Goal: Contribute content: Add original content to the website for others to see

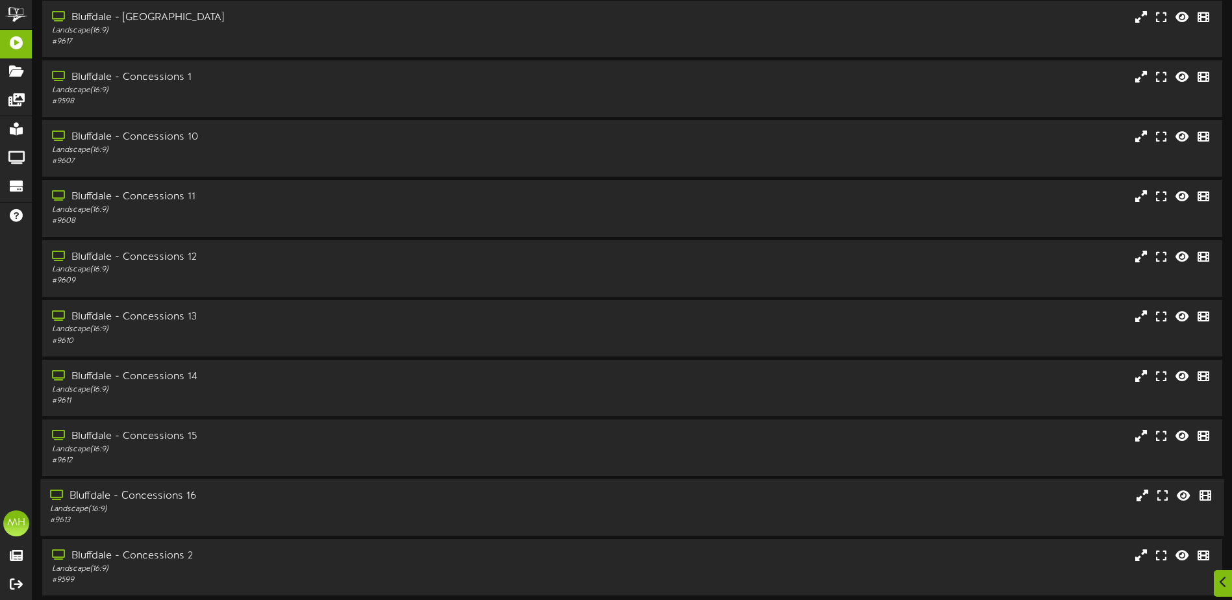
scroll to position [97, 0]
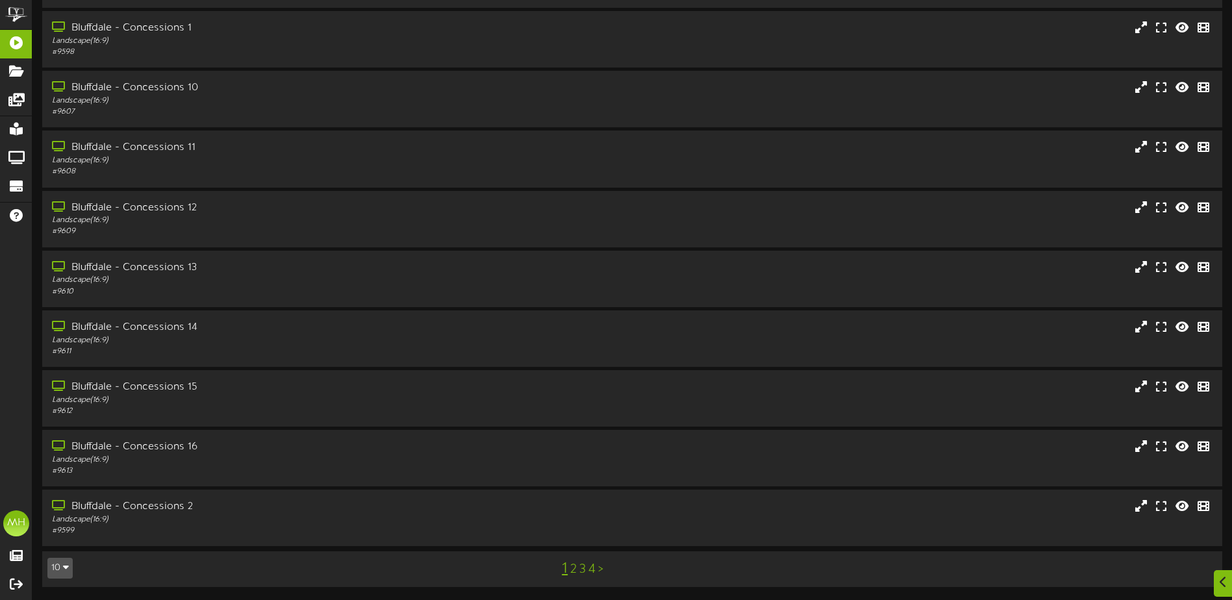
click at [59, 565] on button "10" at bounding box center [59, 568] width 25 height 21
click at [53, 531] on div "50" at bounding box center [60, 523] width 25 height 19
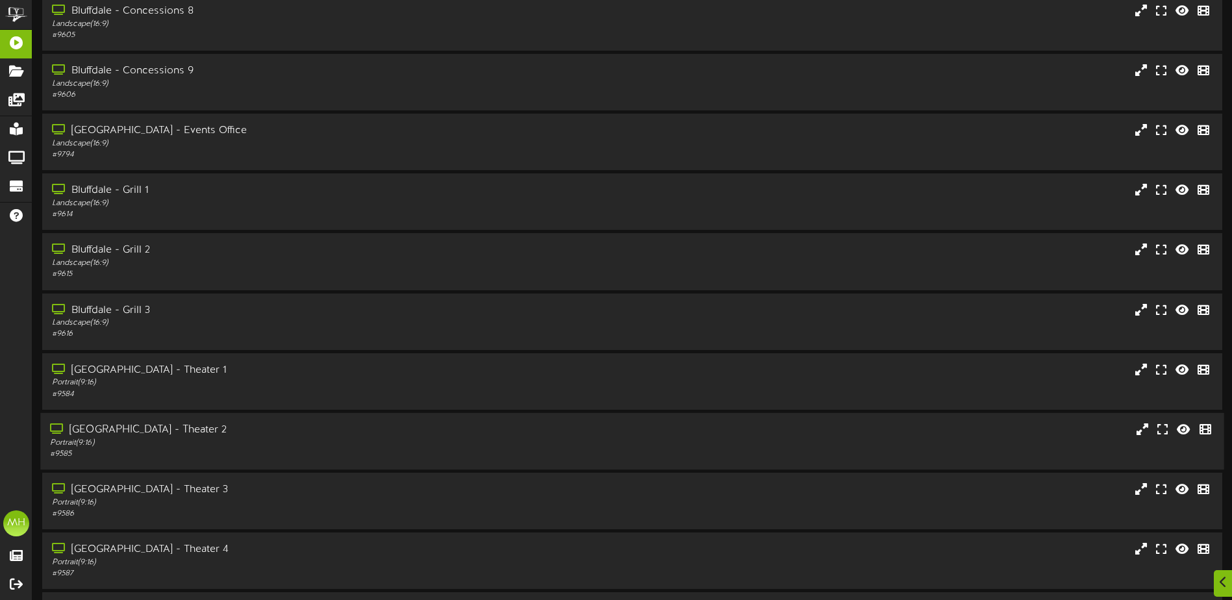
scroll to position [974, 0]
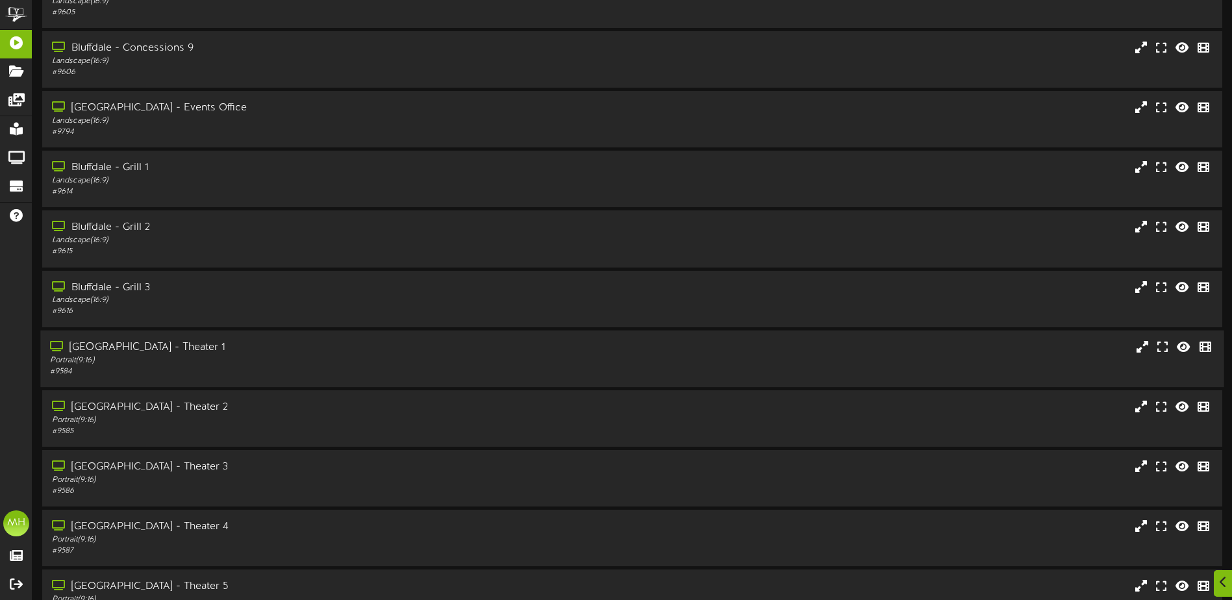
click at [184, 355] on div "Portrait ( 9:16 )" at bounding box center [286, 360] width 473 height 11
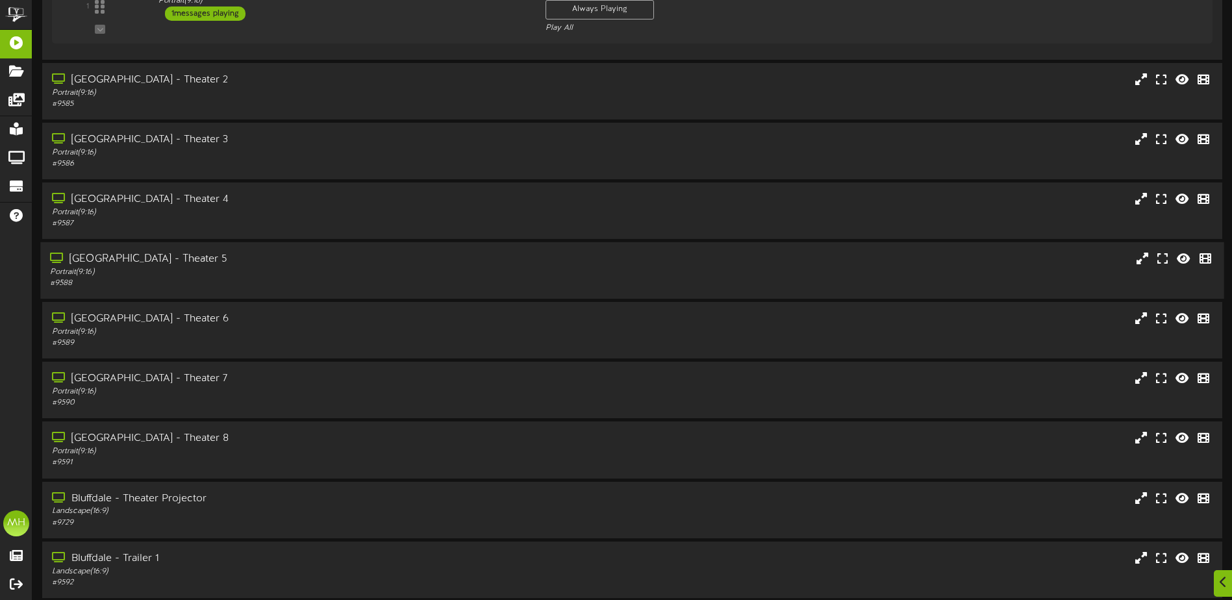
scroll to position [1559, 0]
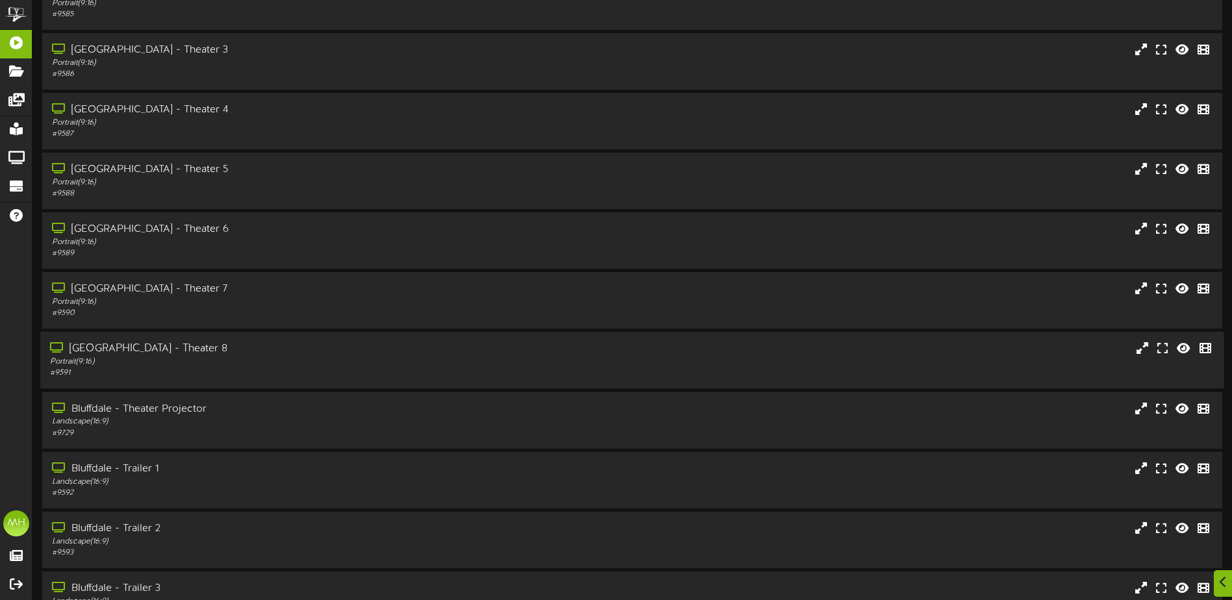
click at [232, 363] on div "Portrait ( 9:16 )" at bounding box center [286, 362] width 473 height 11
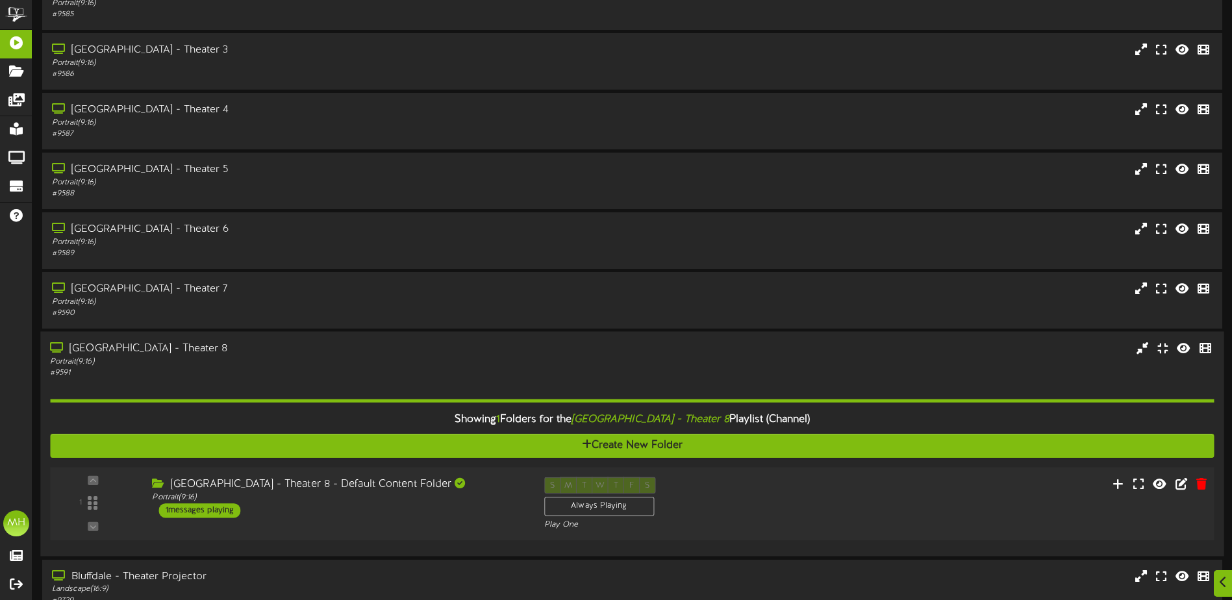
click at [240, 512] on div "1 messages playing" at bounding box center [200, 511] width 82 height 14
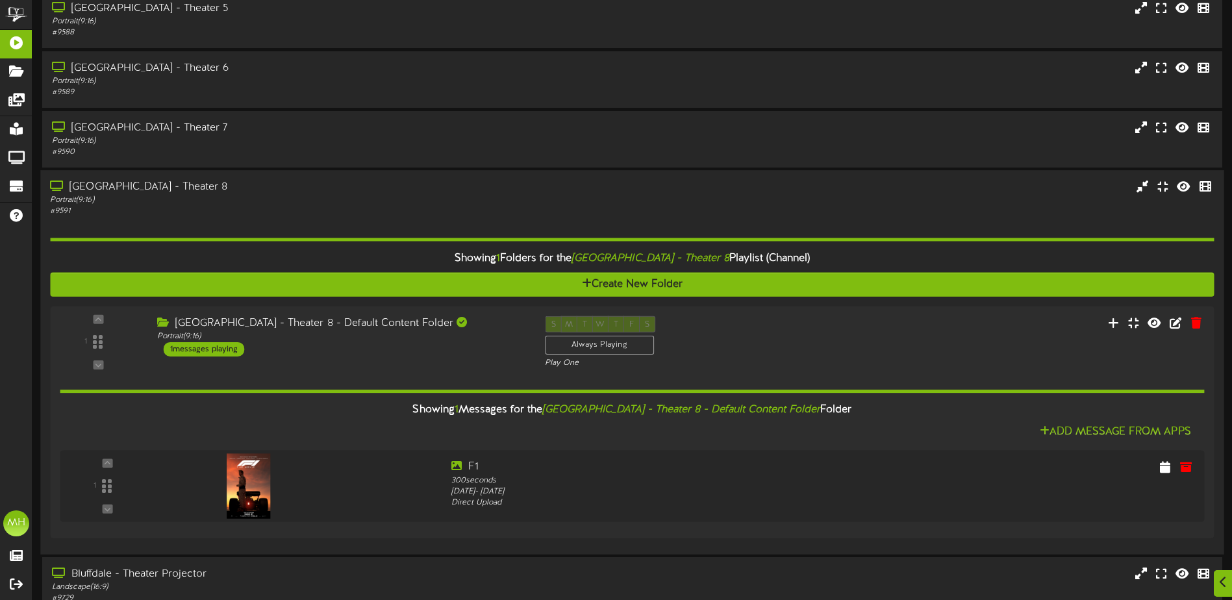
scroll to position [1753, 0]
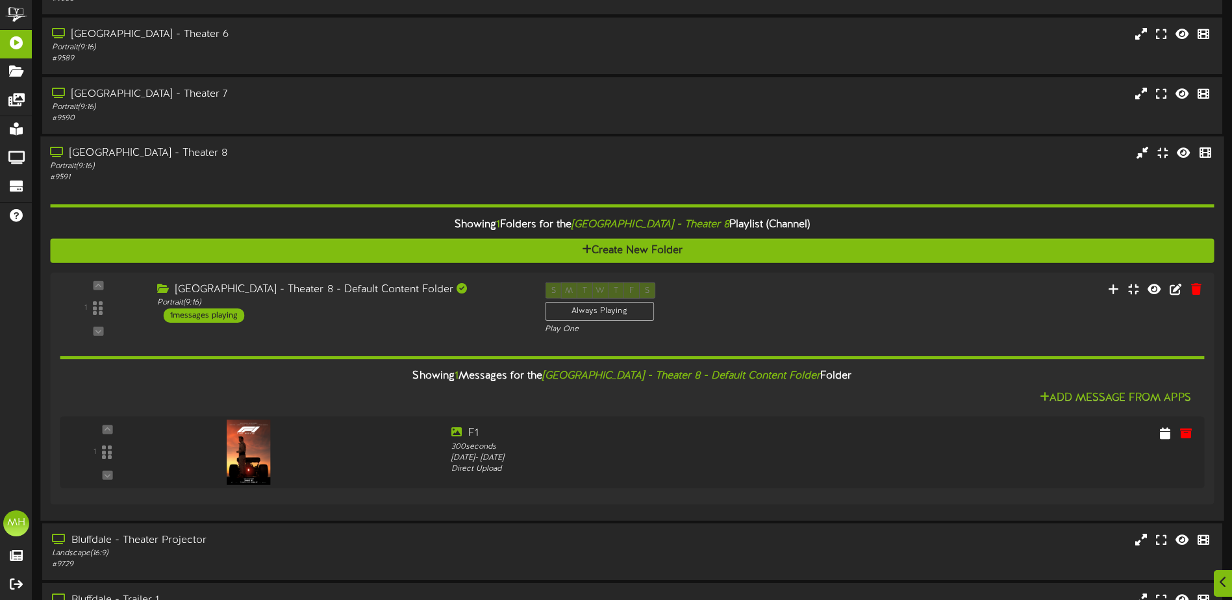
click at [318, 169] on div "Portrait ( 9:16 )" at bounding box center [286, 167] width 473 height 11
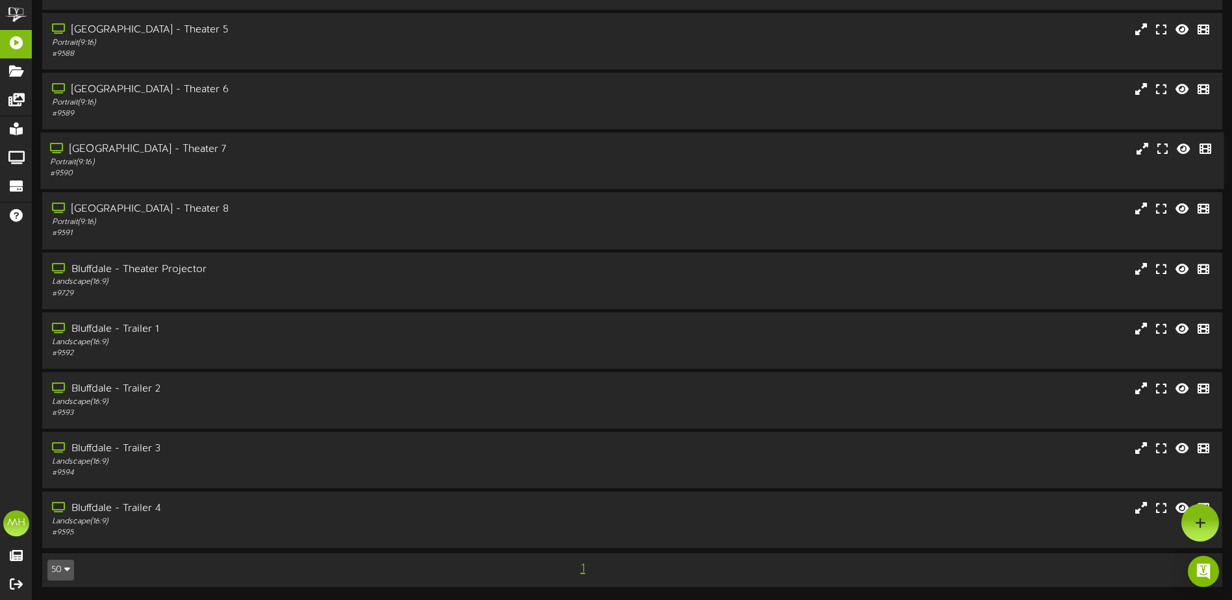
click at [294, 154] on div "[GEOGRAPHIC_DATA] - Theater 7" at bounding box center [286, 149] width 473 height 15
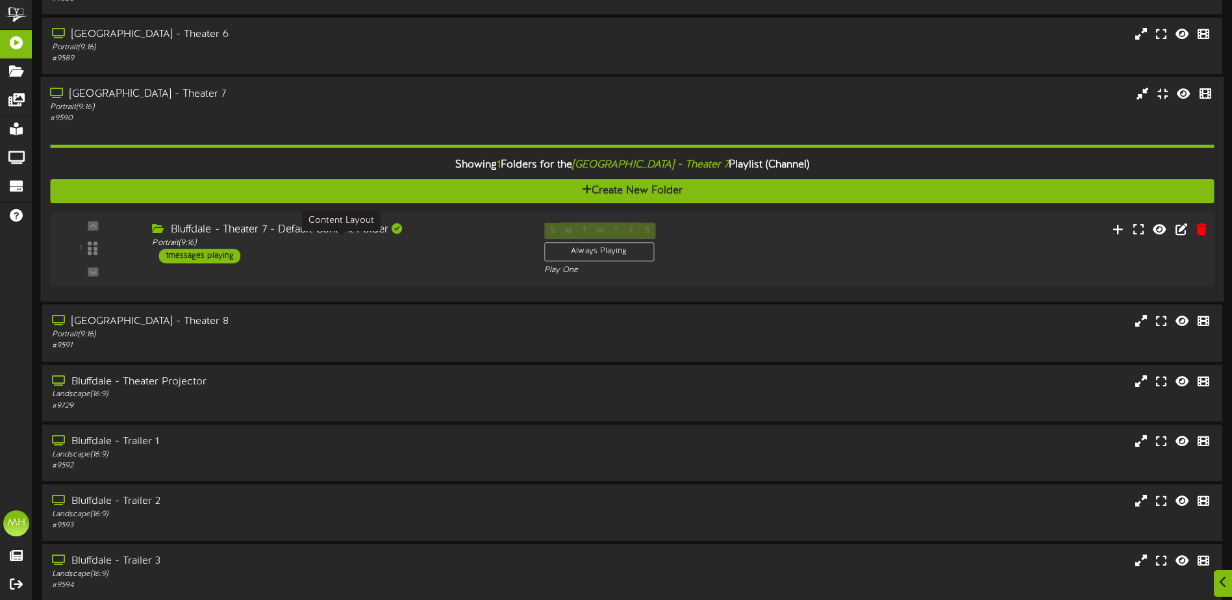
click at [308, 245] on div "Portrait ( 9:16 )" at bounding box center [338, 243] width 372 height 11
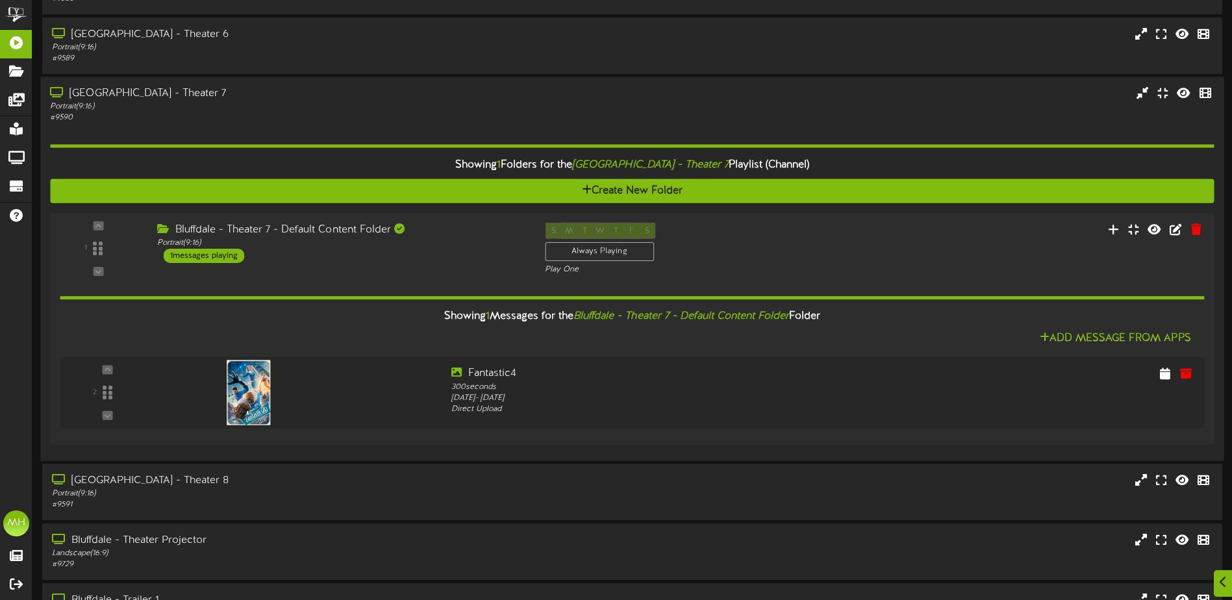
click at [251, 105] on div "Portrait ( 9:16 )" at bounding box center [286, 106] width 473 height 11
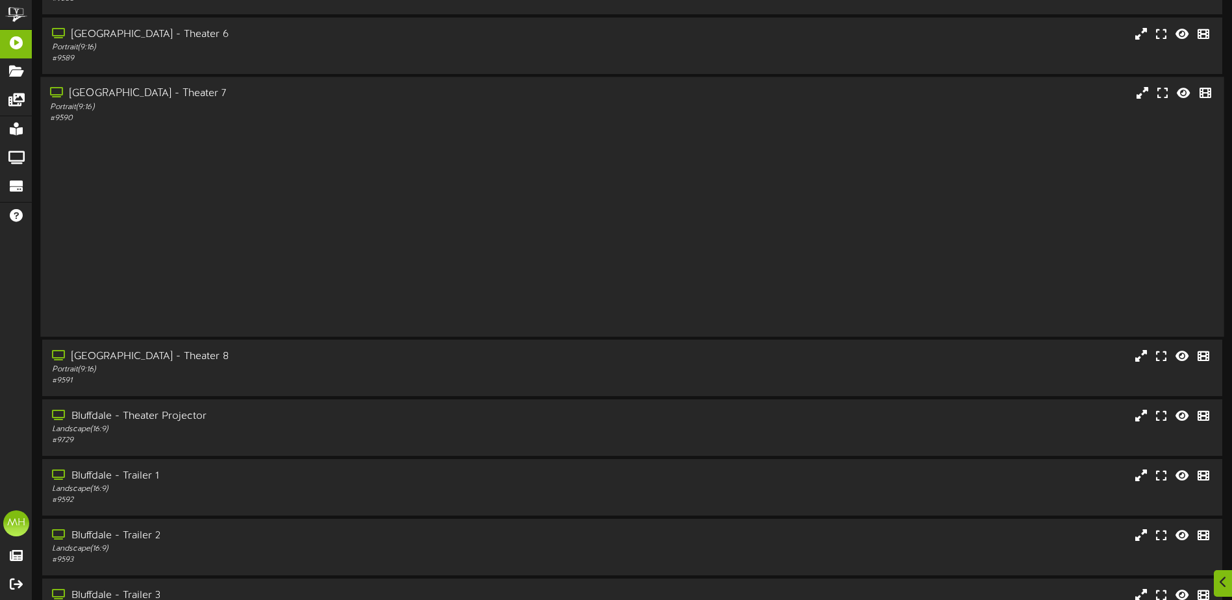
scroll to position [1698, 0]
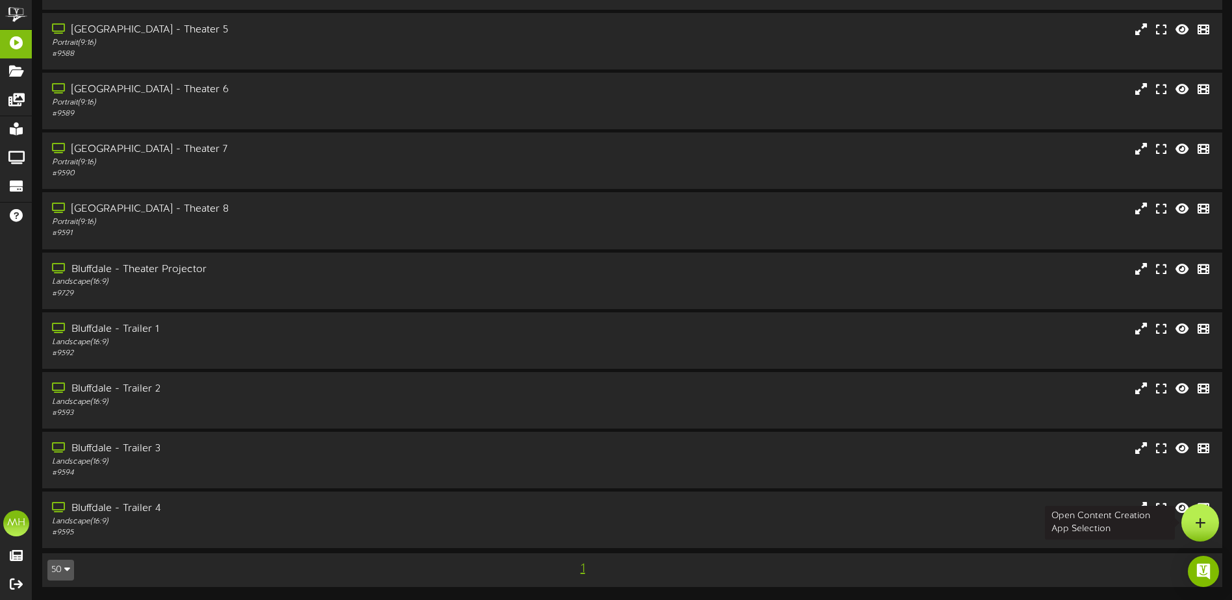
click at [1194, 528] on div at bounding box center [1200, 523] width 38 height 38
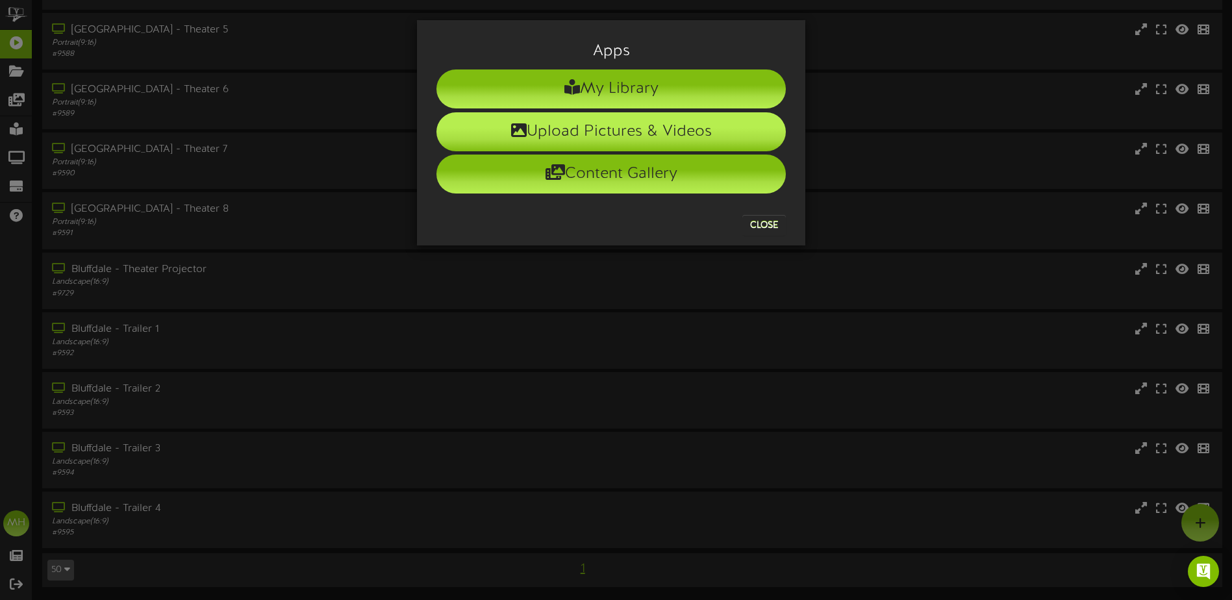
click at [657, 129] on li "Upload Pictures & Videos" at bounding box center [610, 131] width 349 height 39
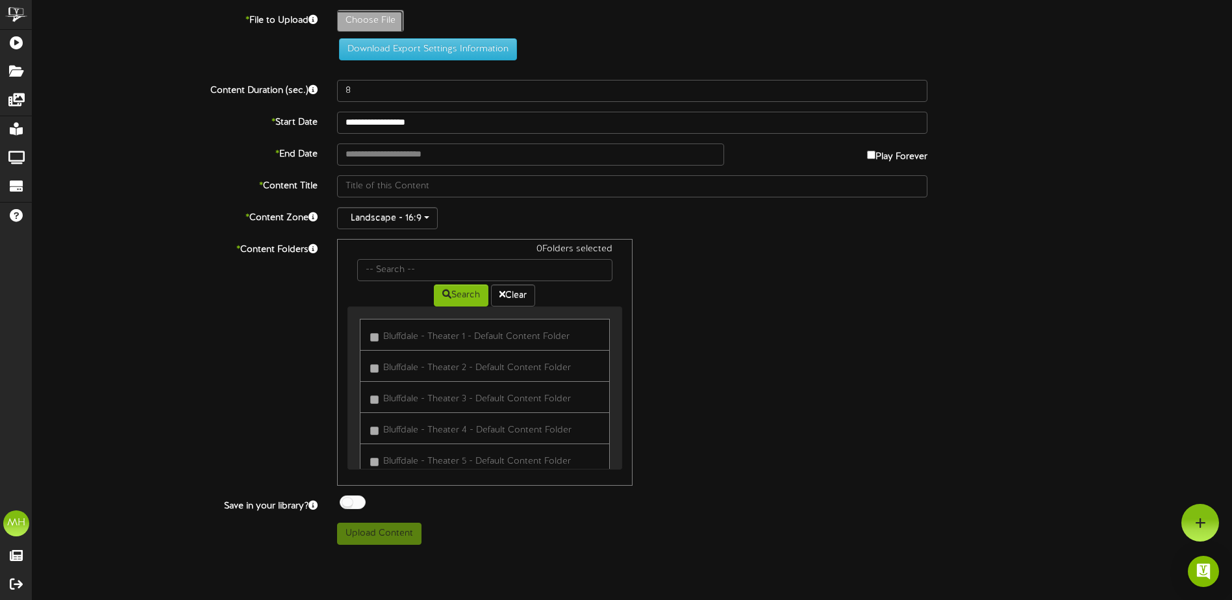
type input "**********"
type input "BadGuys2"
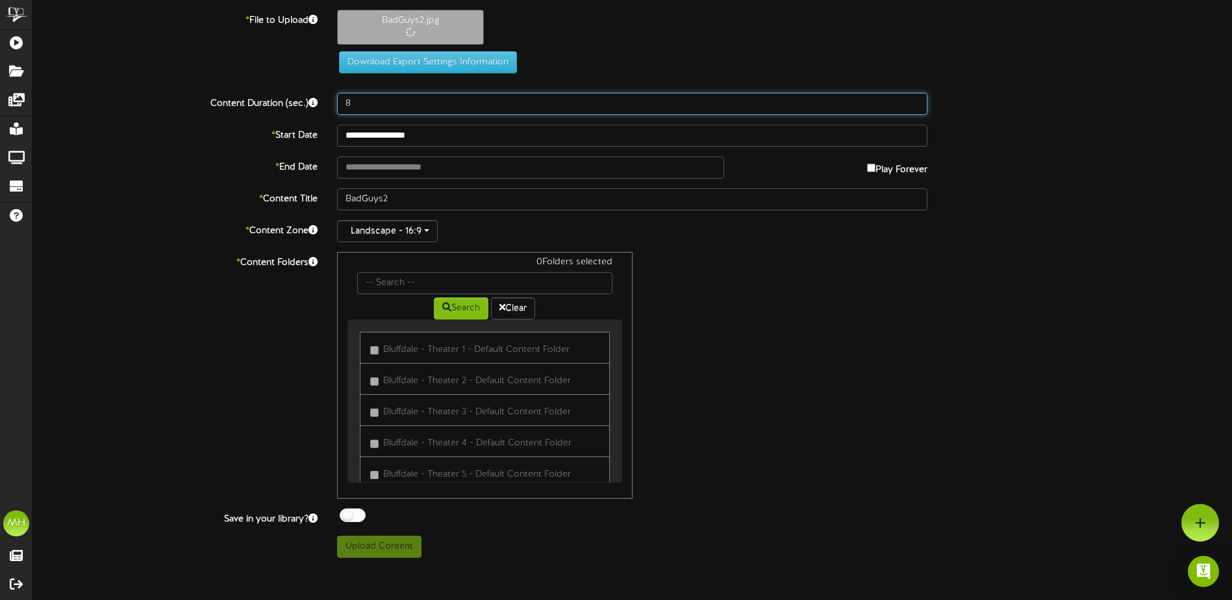
drag, startPoint x: 405, startPoint y: 103, endPoint x: 299, endPoint y: 129, distance: 109.0
click at [301, 129] on div "**********" at bounding box center [631, 284] width 1199 height 548
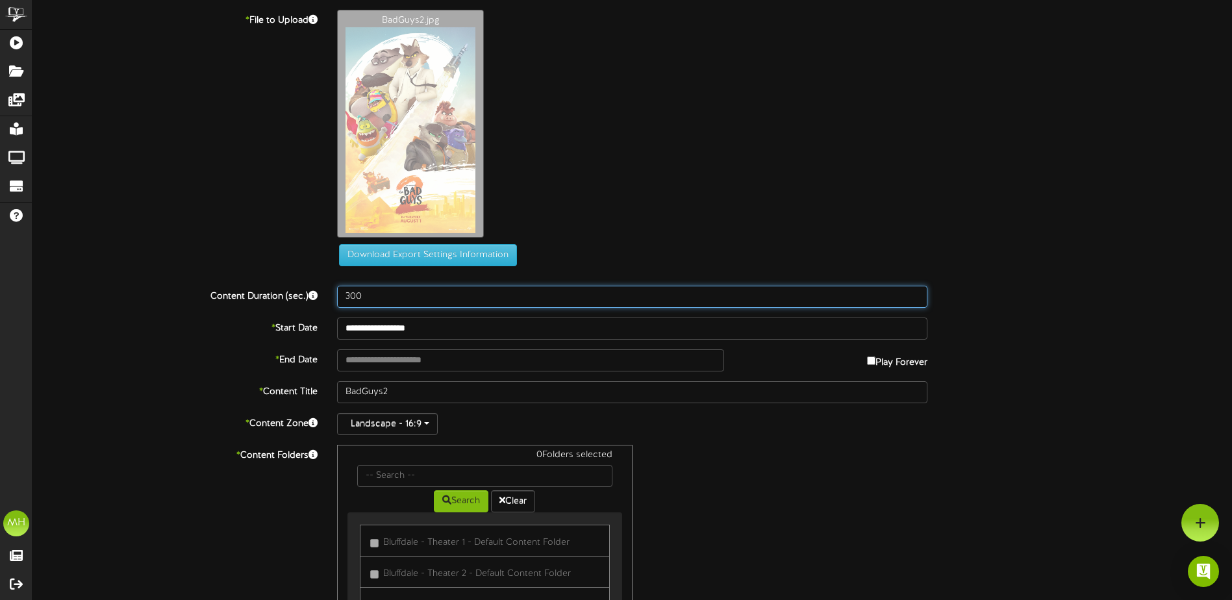
type input "300"
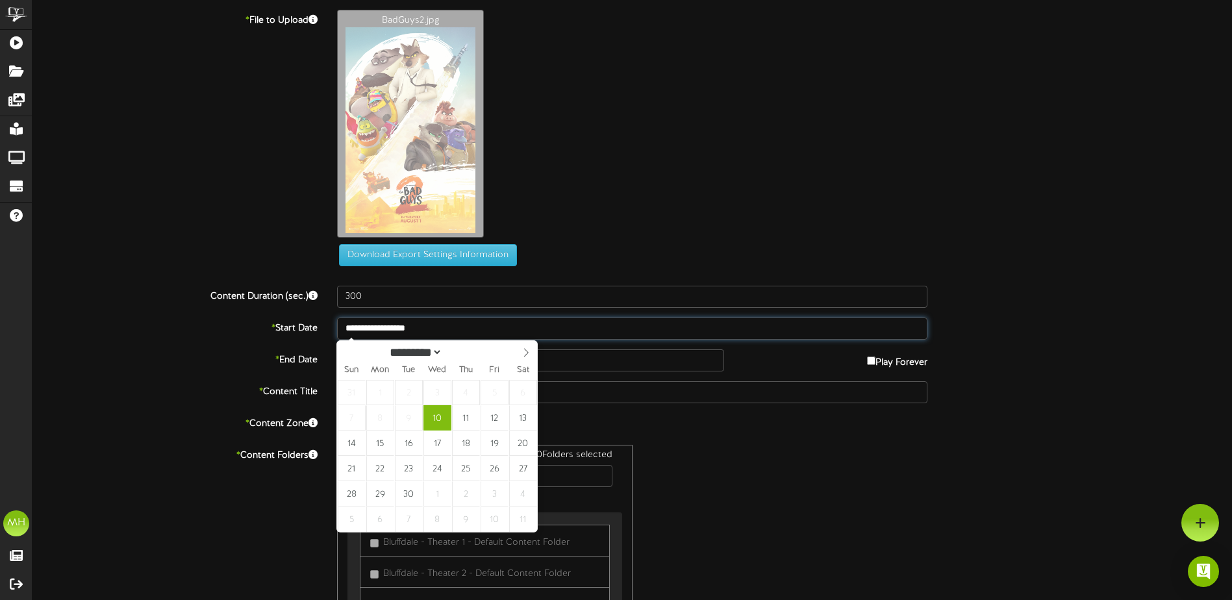
click at [447, 331] on input "**********" at bounding box center [632, 329] width 590 height 22
type input "**********"
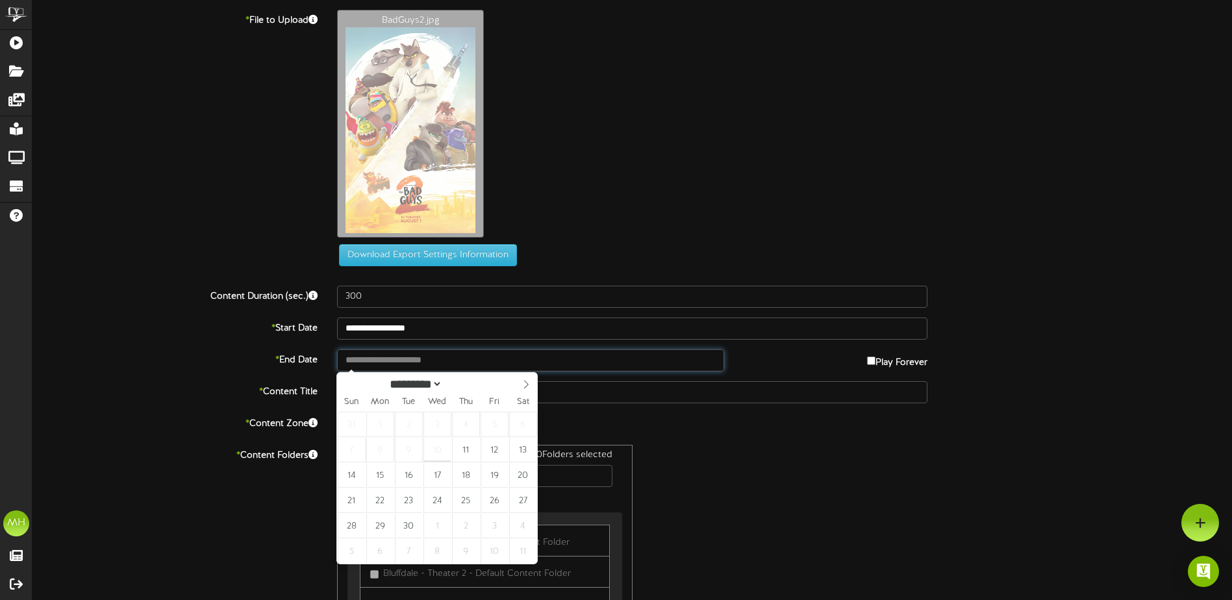
click at [420, 363] on input "text" at bounding box center [530, 360] width 387 height 22
type input "**********"
click at [420, 430] on div "31 1 2 3 4 5 6 7 8 9 10 11 12 13 14 15 16 17 18 19 20 21 22 23 24 25 26 27 28 2…" at bounding box center [437, 488] width 200 height 152
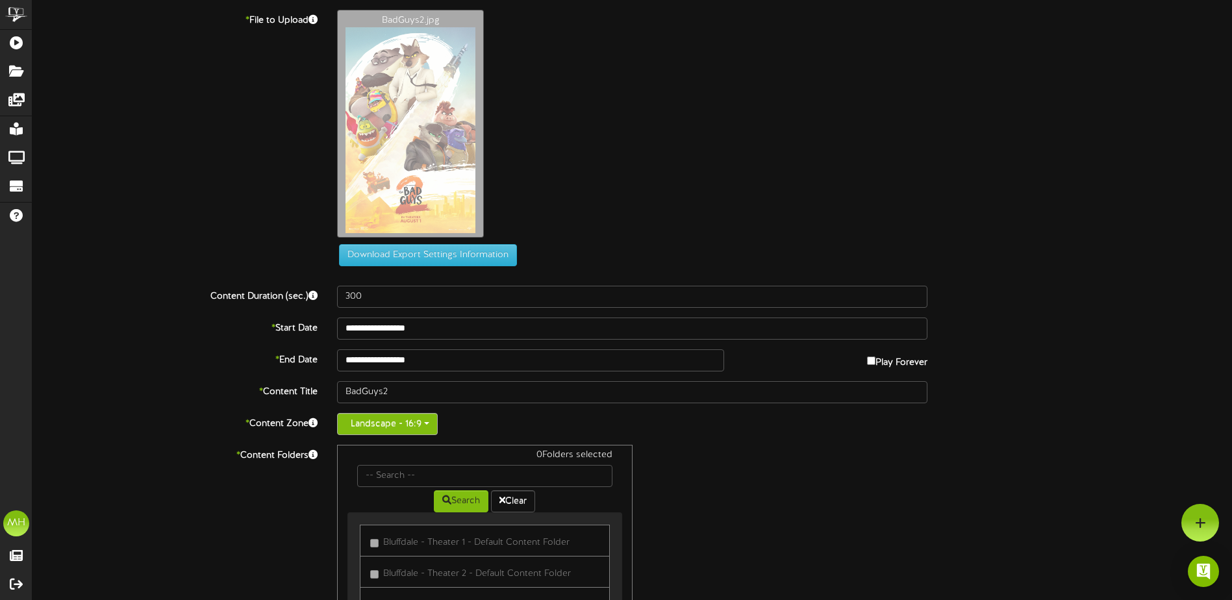
click at [423, 426] on button "Landscape - 16:9" at bounding box center [387, 424] width 101 height 22
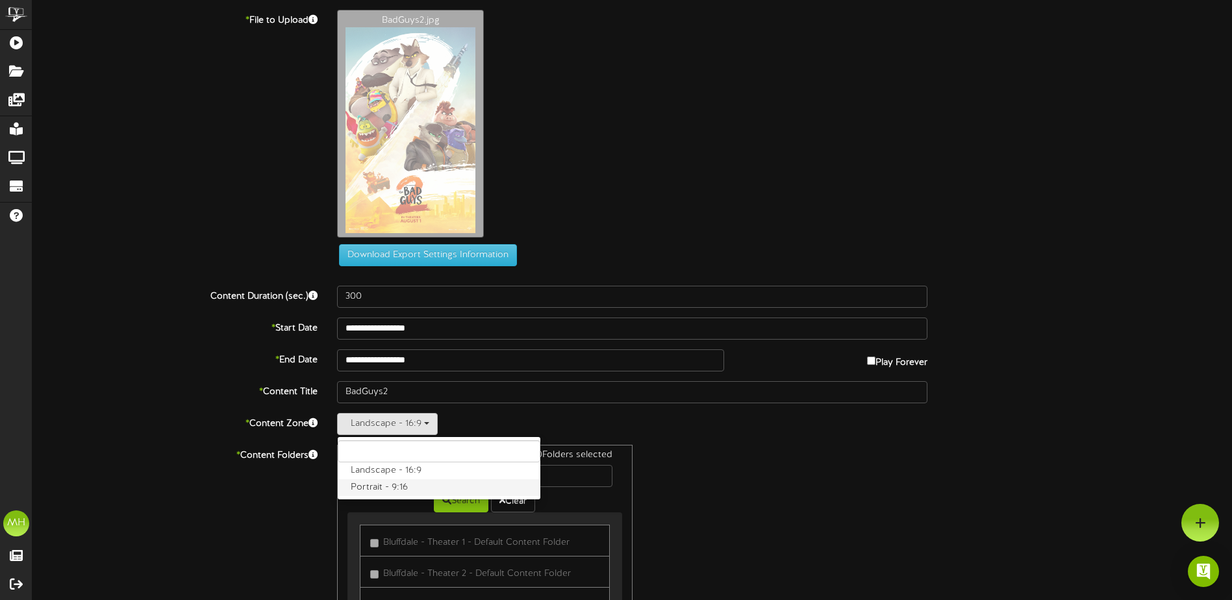
click at [407, 490] on label "Portrait - 9:16" at bounding box center [439, 487] width 203 height 17
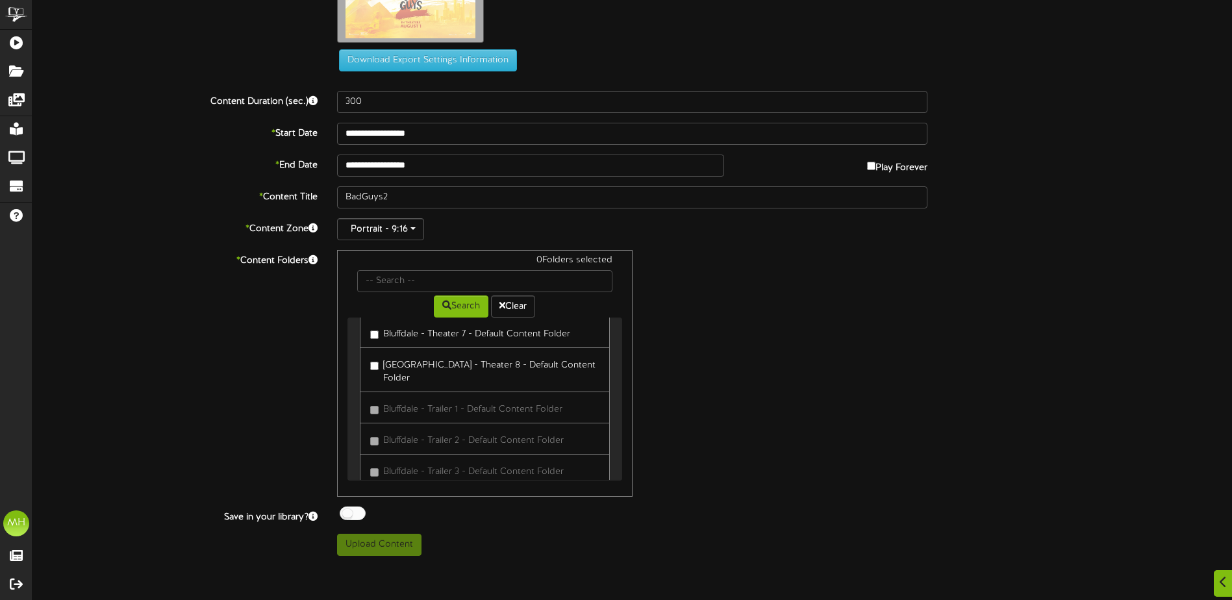
scroll to position [195, 0]
click at [370, 371] on link "Bluffdale - Theater 8 - Default Content Folder" at bounding box center [484, 375] width 249 height 45
click at [379, 374] on label "Bluffdale - Theater 8 - Default Content Folder" at bounding box center [484, 375] width 229 height 31
click at [400, 549] on button "Upload Content" at bounding box center [379, 545] width 84 height 22
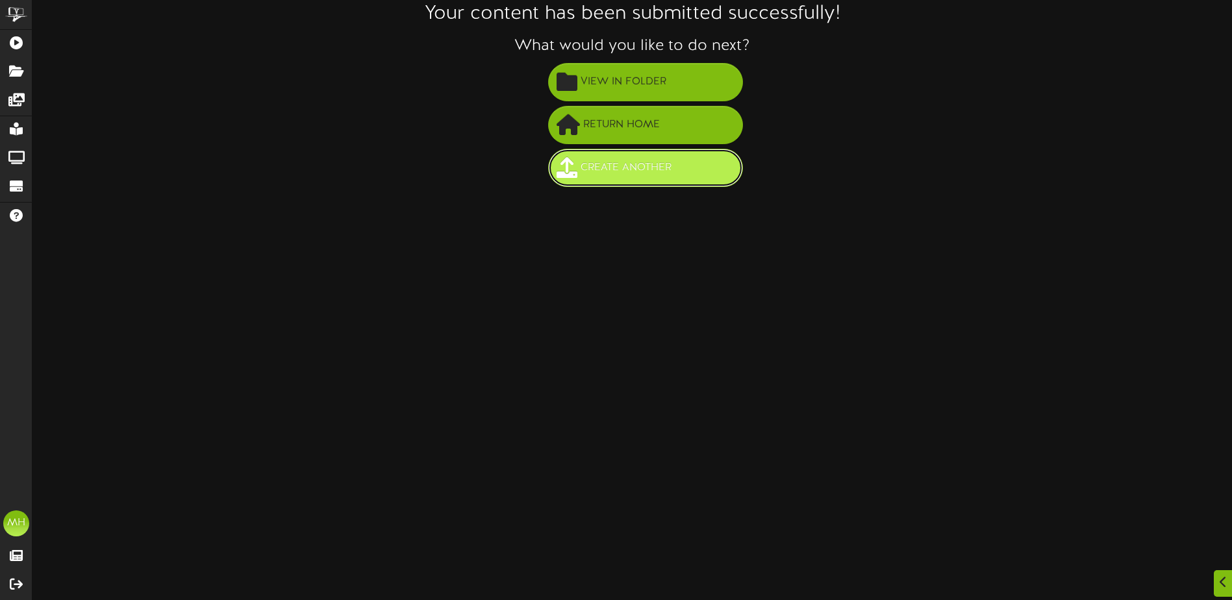
click at [596, 168] on span "Create Another" at bounding box center [625, 167] width 97 height 21
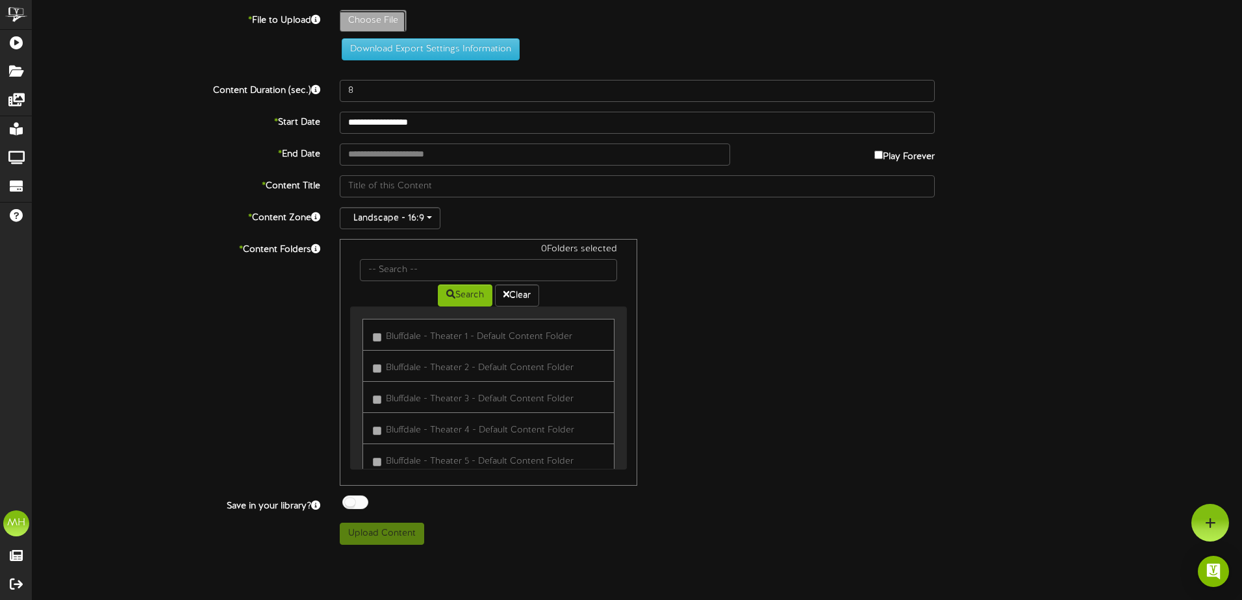
type input "**********"
type input "ConjuringLastRites"
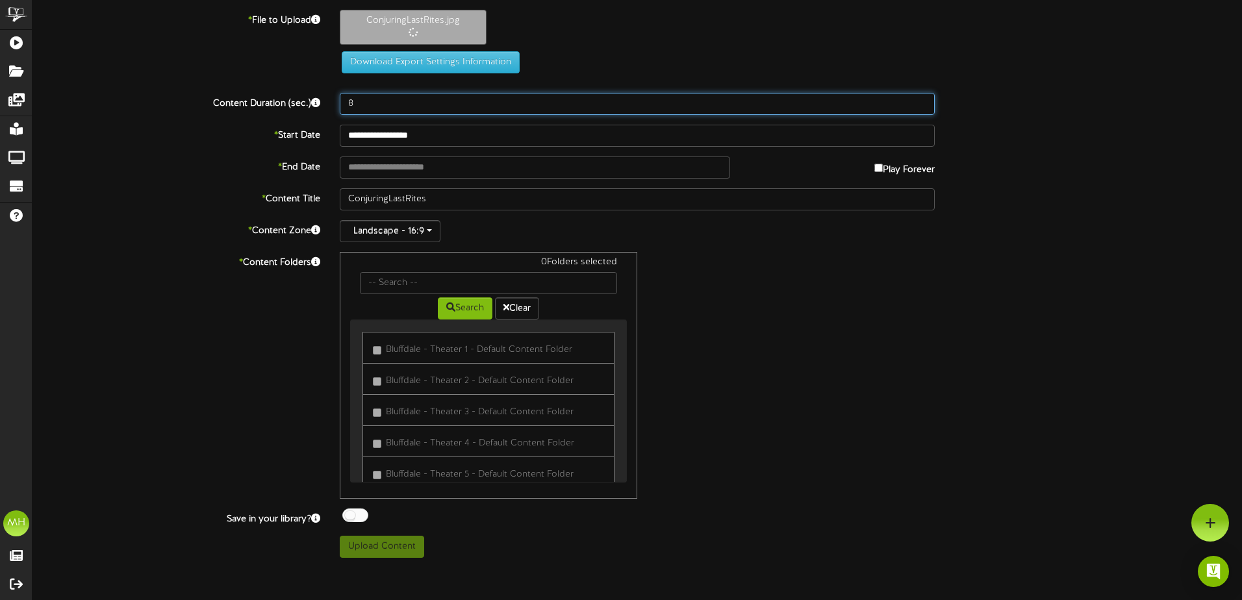
drag, startPoint x: 369, startPoint y: 107, endPoint x: 195, endPoint y: 125, distance: 174.9
click at [195, 125] on div "**********" at bounding box center [636, 284] width 1209 height 548
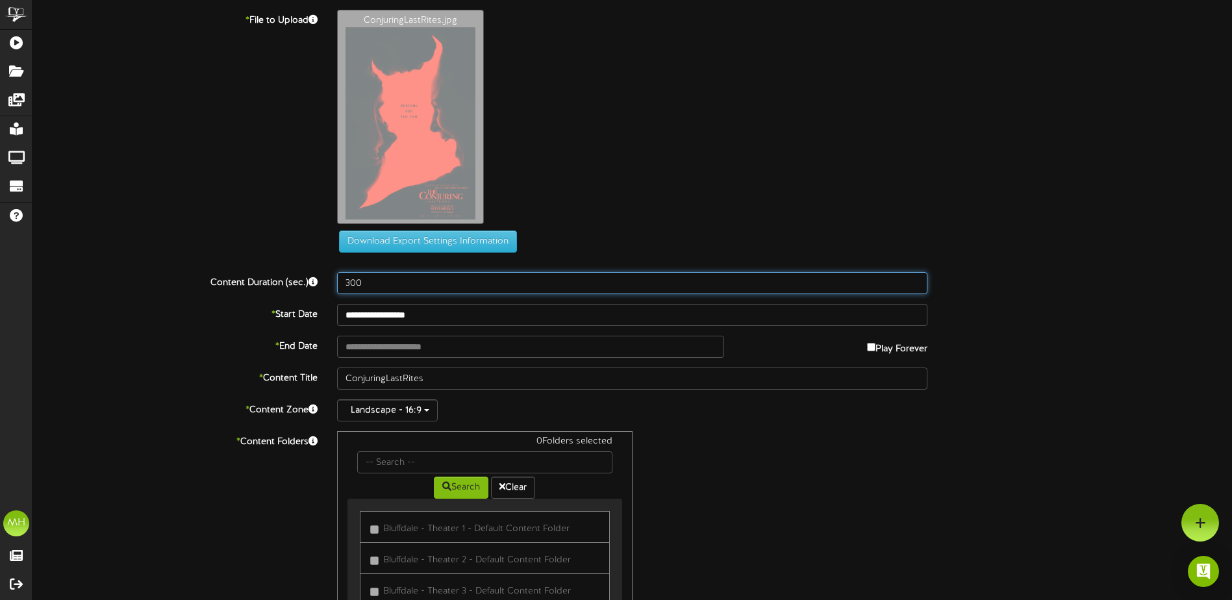
type input "300"
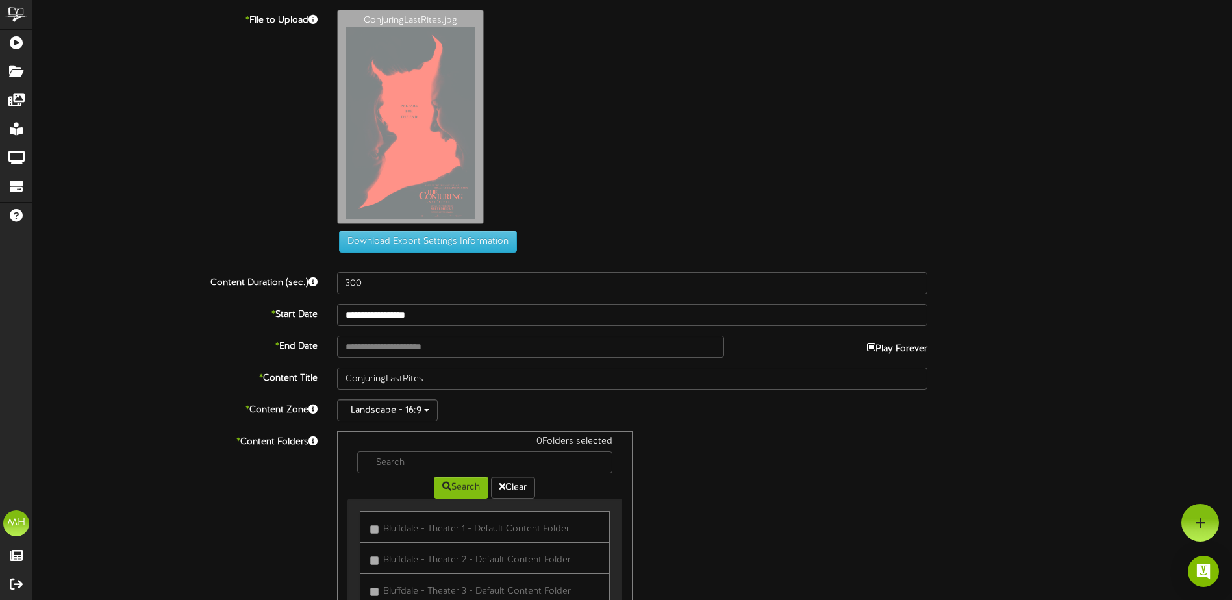
type input "**********"
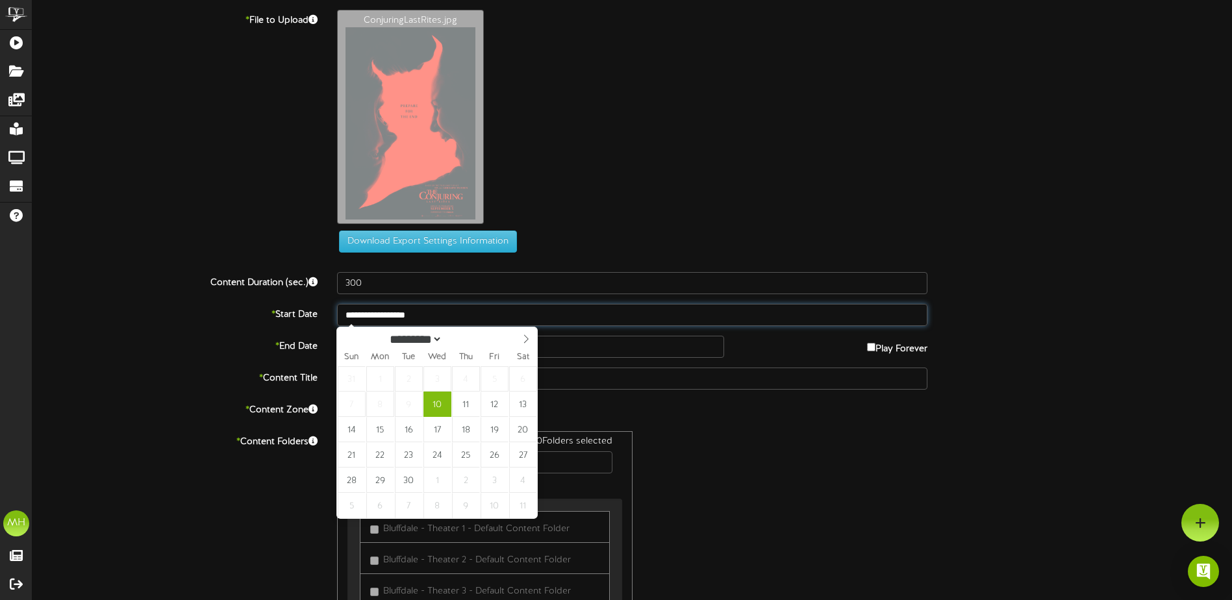
click at [512, 307] on input "**********" at bounding box center [632, 315] width 590 height 22
type input "**********"
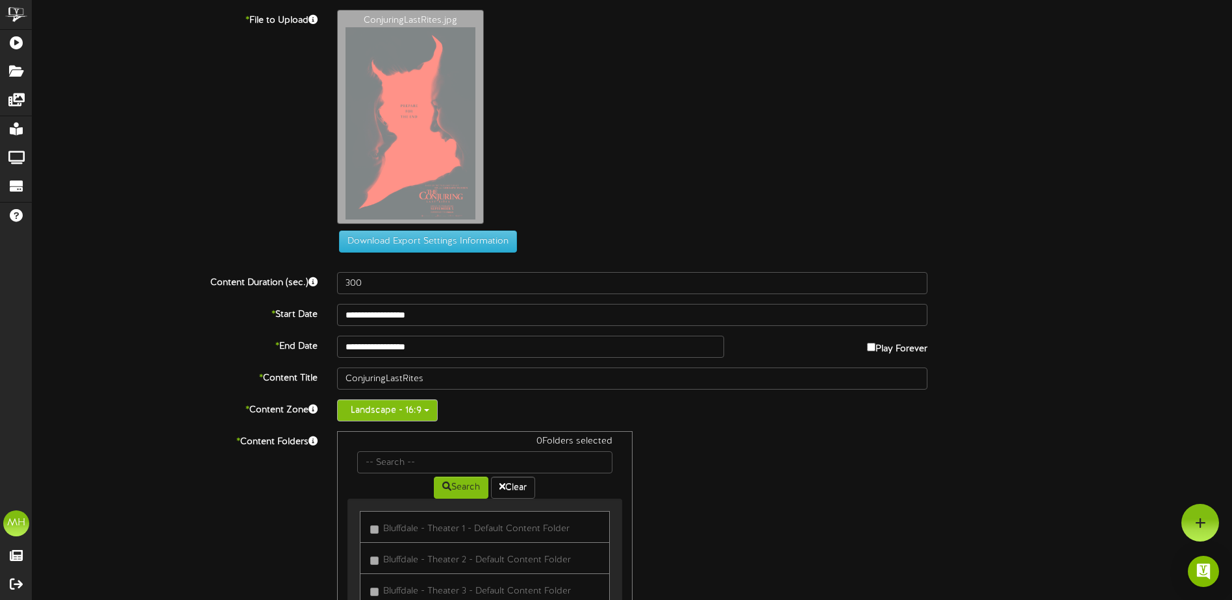
click at [421, 416] on button "Landscape - 16:9" at bounding box center [387, 410] width 101 height 22
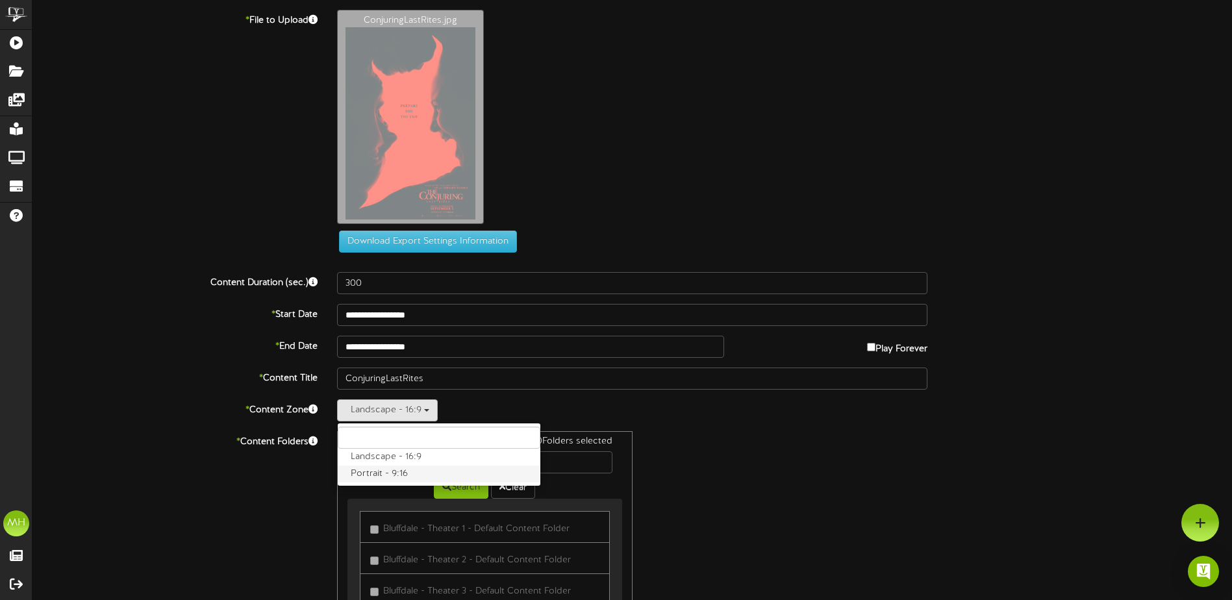
click at [399, 470] on label "Portrait - 9:16" at bounding box center [439, 474] width 203 height 17
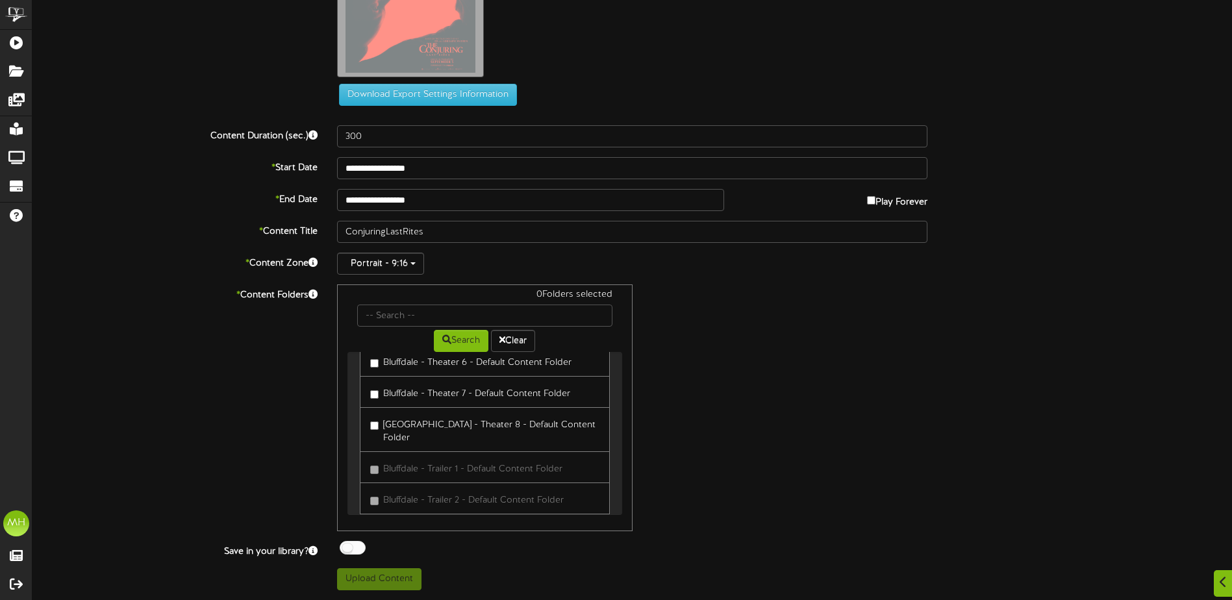
scroll to position [195, 0]
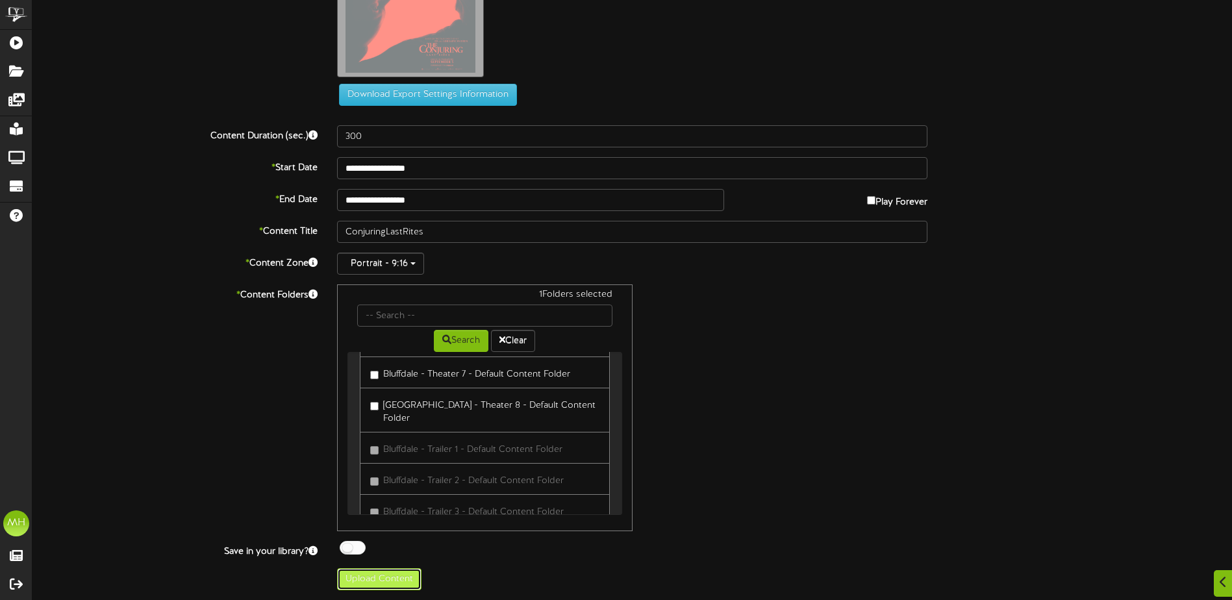
click at [399, 574] on button "Upload Content" at bounding box center [379, 579] width 84 height 22
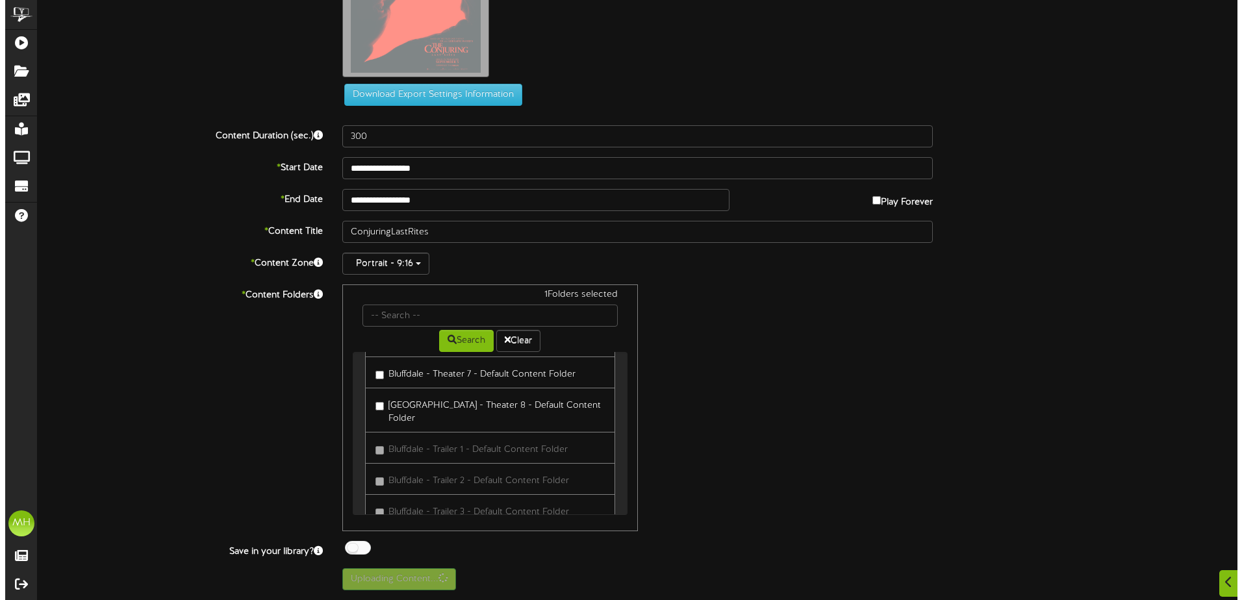
scroll to position [0, 0]
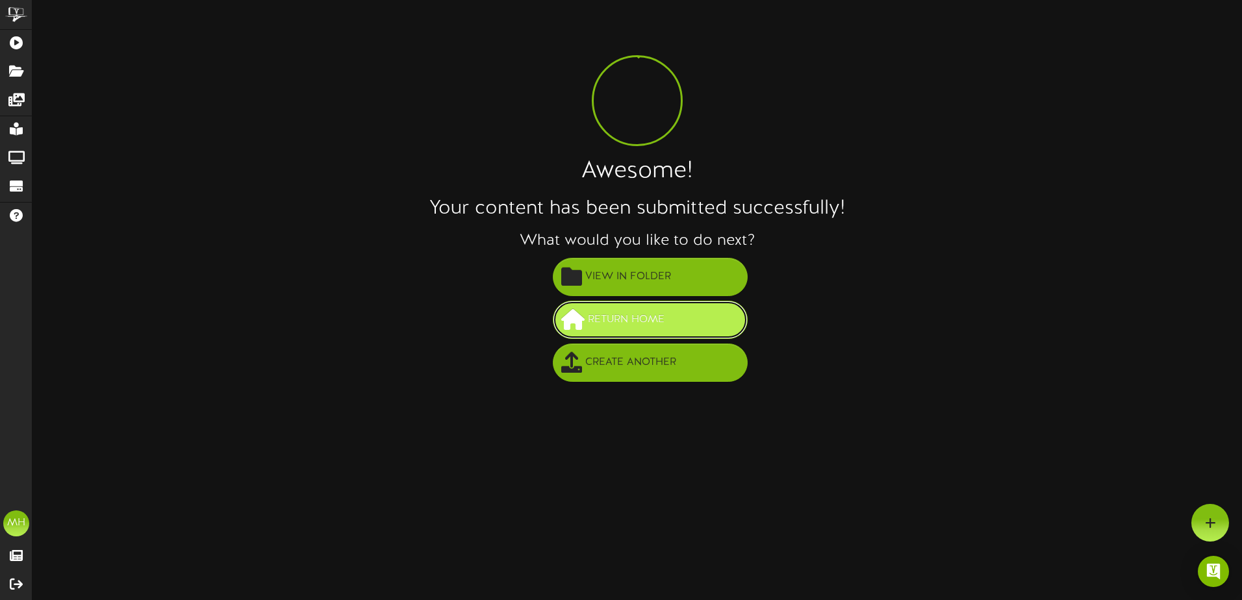
click at [634, 310] on span "Return Home" at bounding box center [625, 319] width 83 height 21
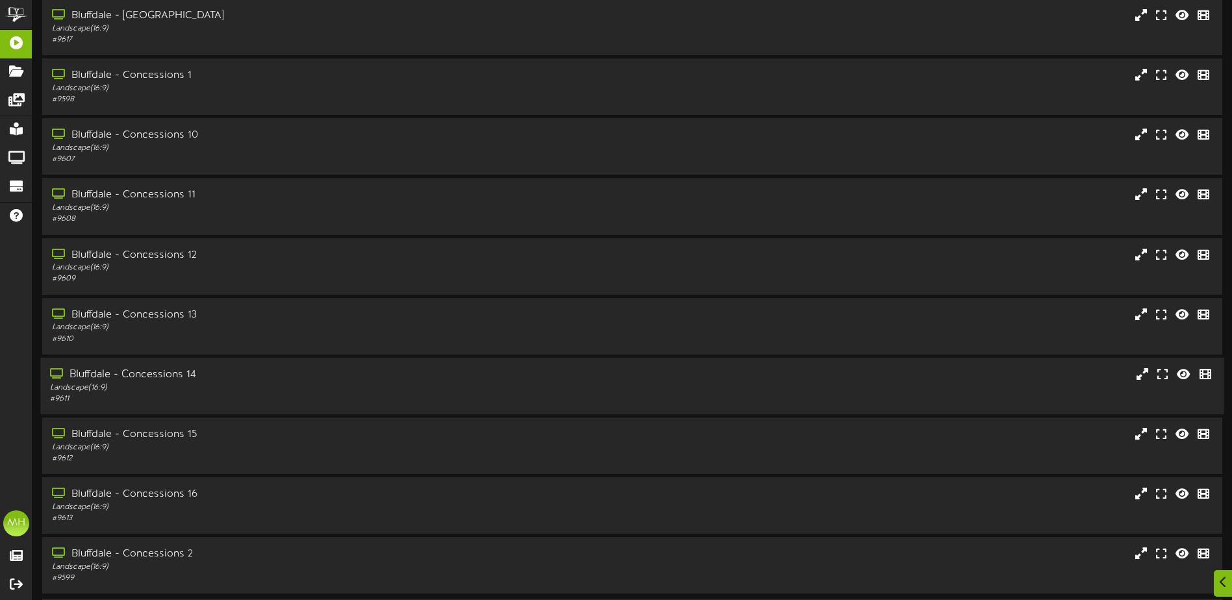
scroll to position [97, 0]
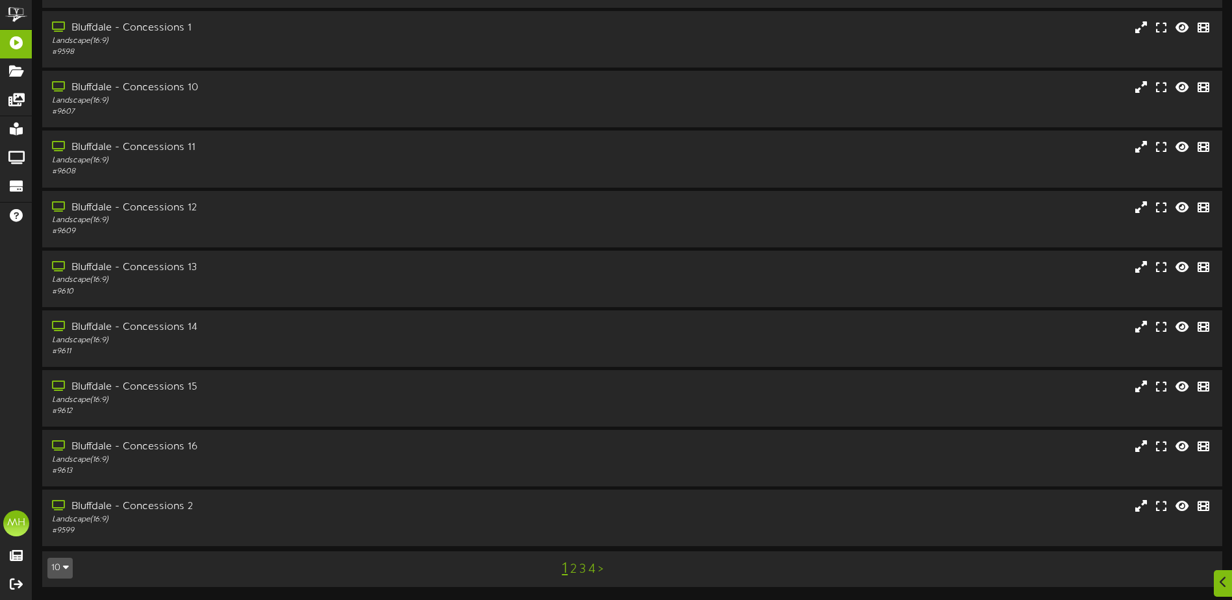
click at [66, 568] on icon "button" at bounding box center [66, 566] width 6 height 9
click at [60, 517] on div "50" at bounding box center [60, 523] width 25 height 19
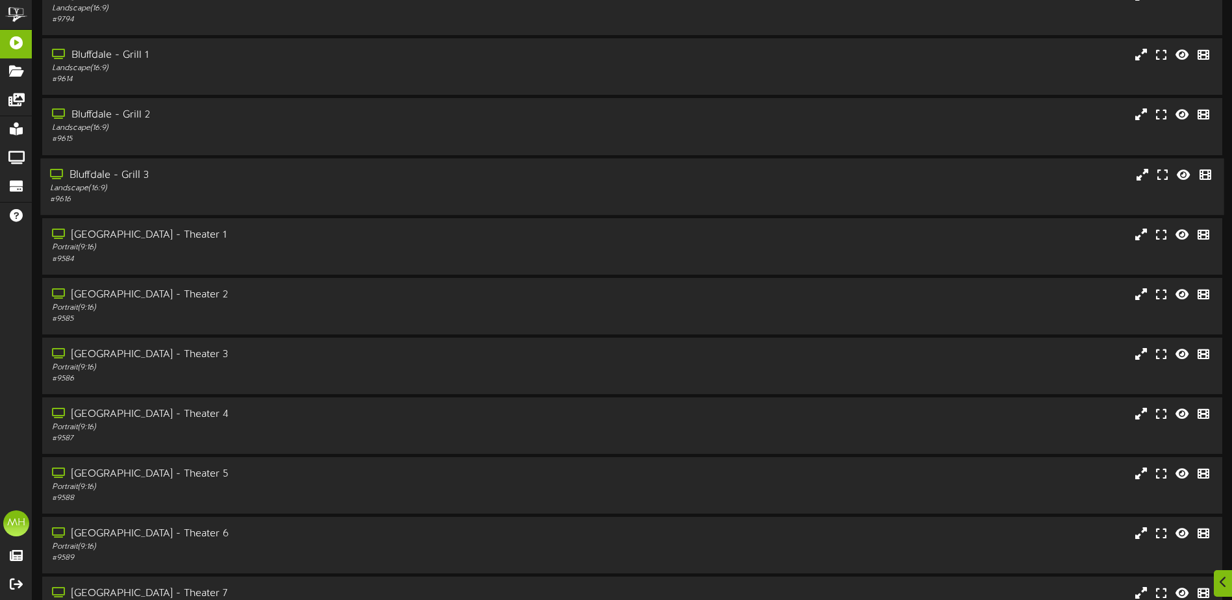
scroll to position [1104, 0]
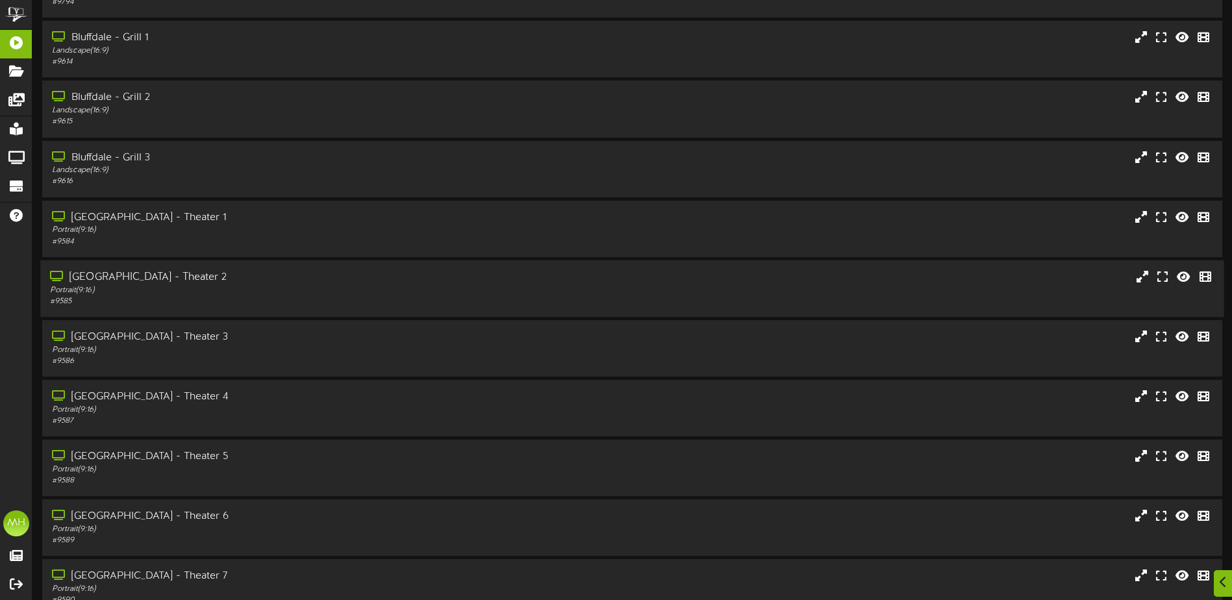
click at [164, 294] on div "Portrait ( 9:16 )" at bounding box center [286, 290] width 473 height 11
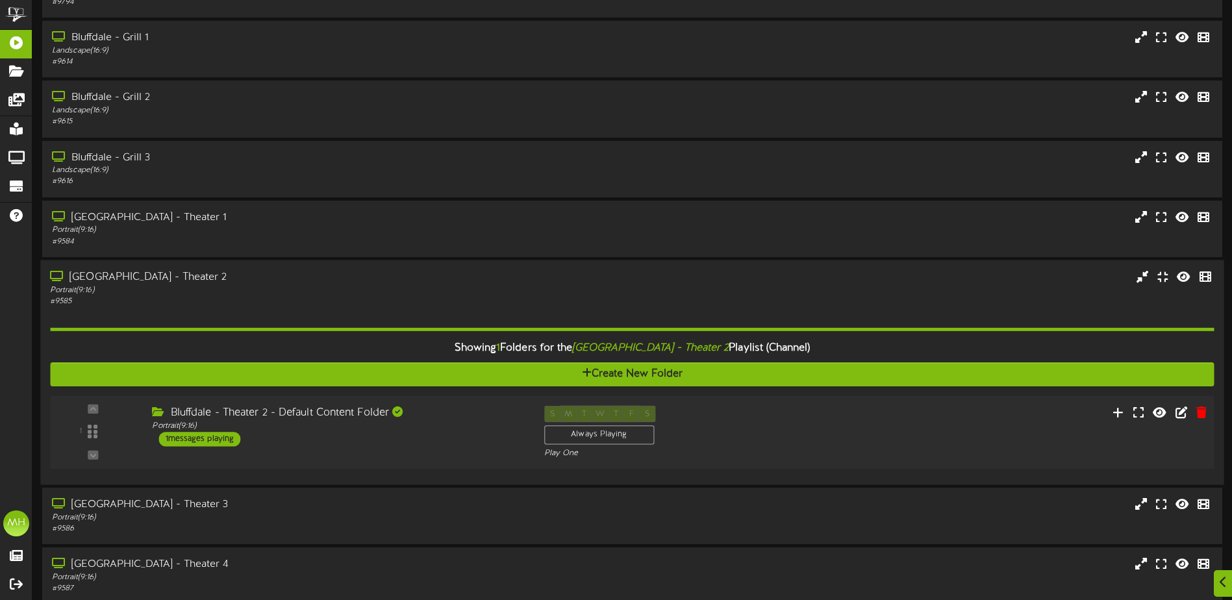
click at [240, 445] on div "Bluffdale - Theater 2 - Default Content Folder Portrait ( 9:16 ) 1 messages pla…" at bounding box center [338, 425] width 392 height 41
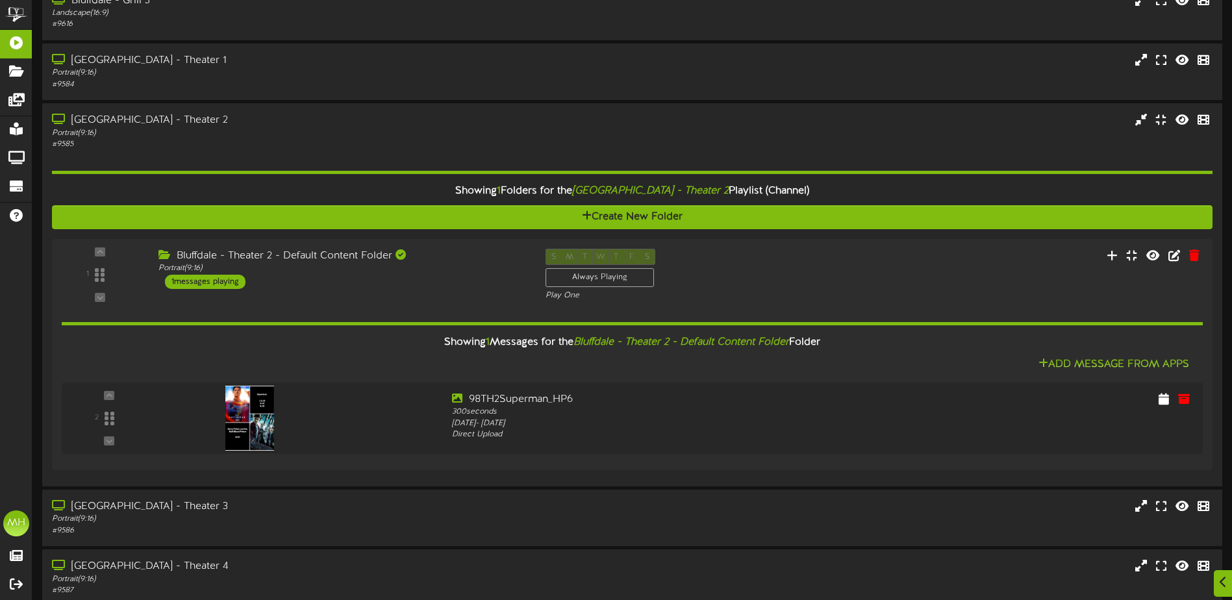
scroll to position [1299, 0]
